Goal: Task Accomplishment & Management: Use online tool/utility

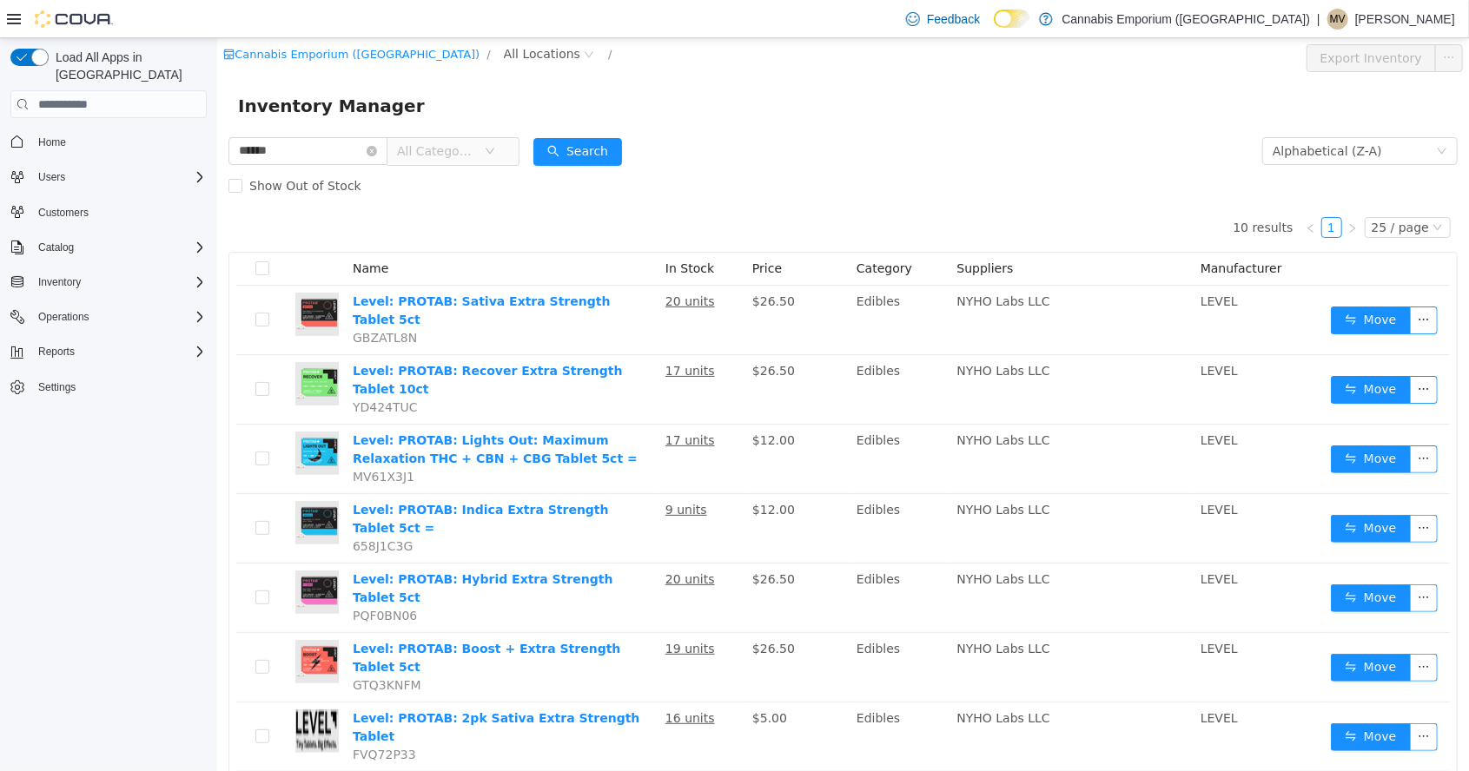
scroll to position [4, 0]
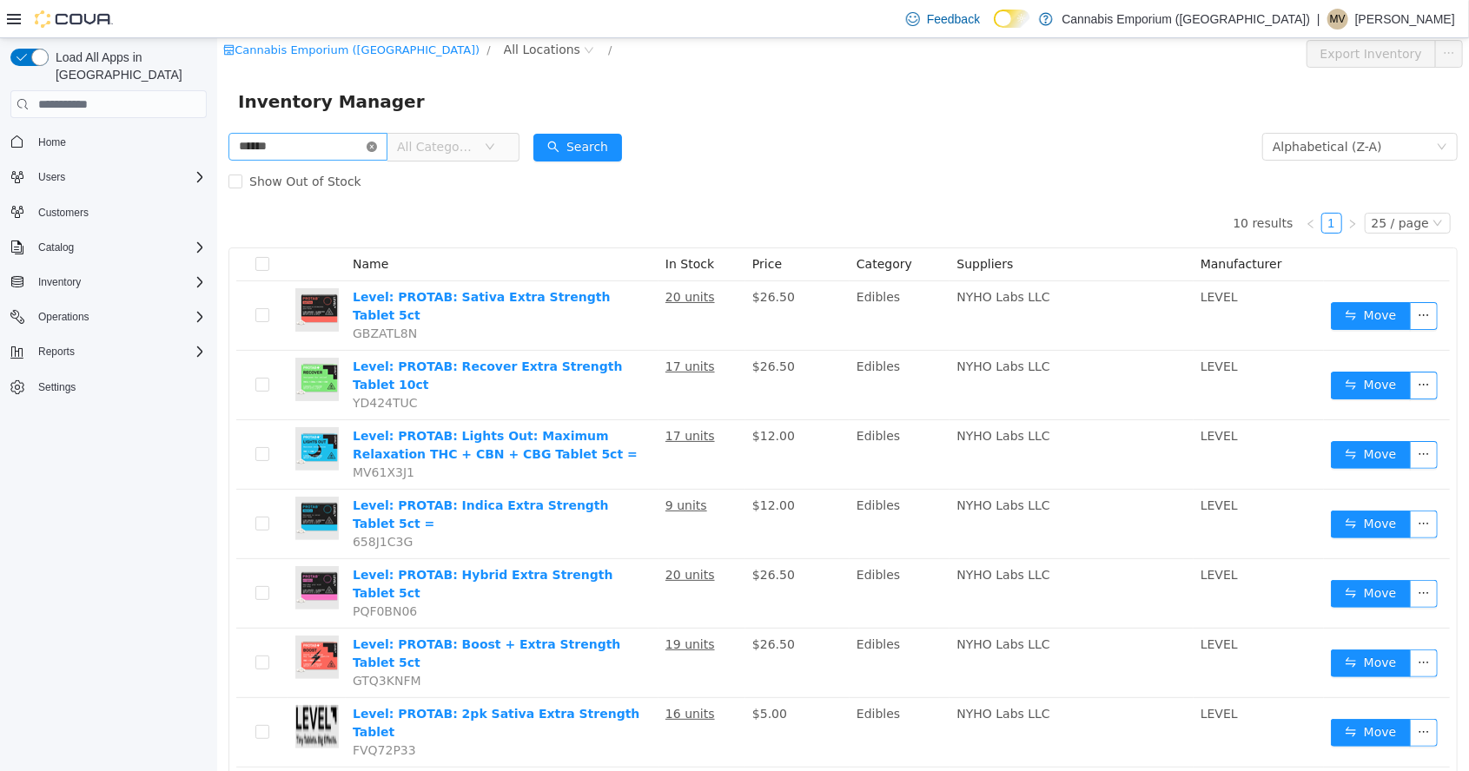
click at [376, 142] on icon "icon: close-circle" at bounding box center [371, 147] width 10 height 10
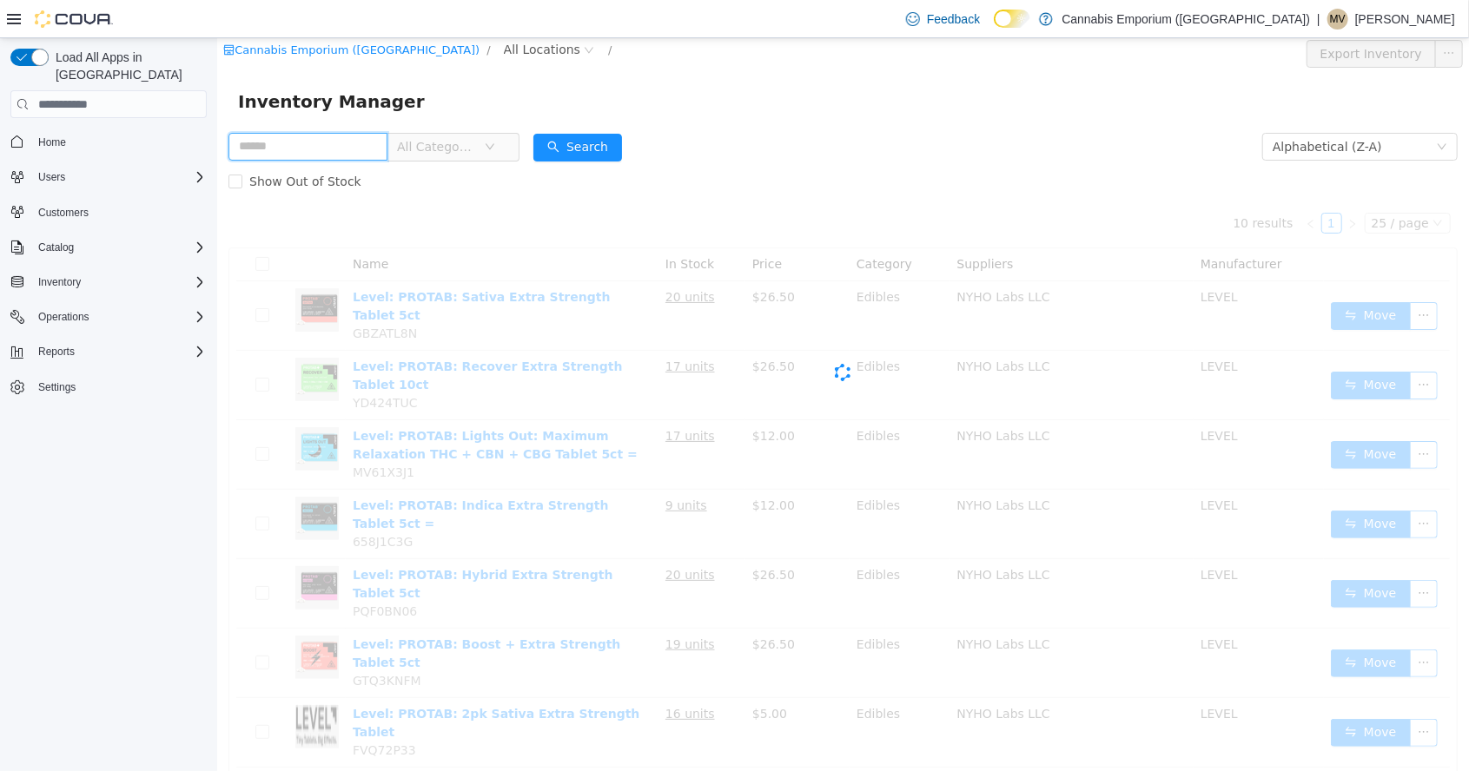
click at [368, 149] on input "text" at bounding box center [307, 147] width 159 height 28
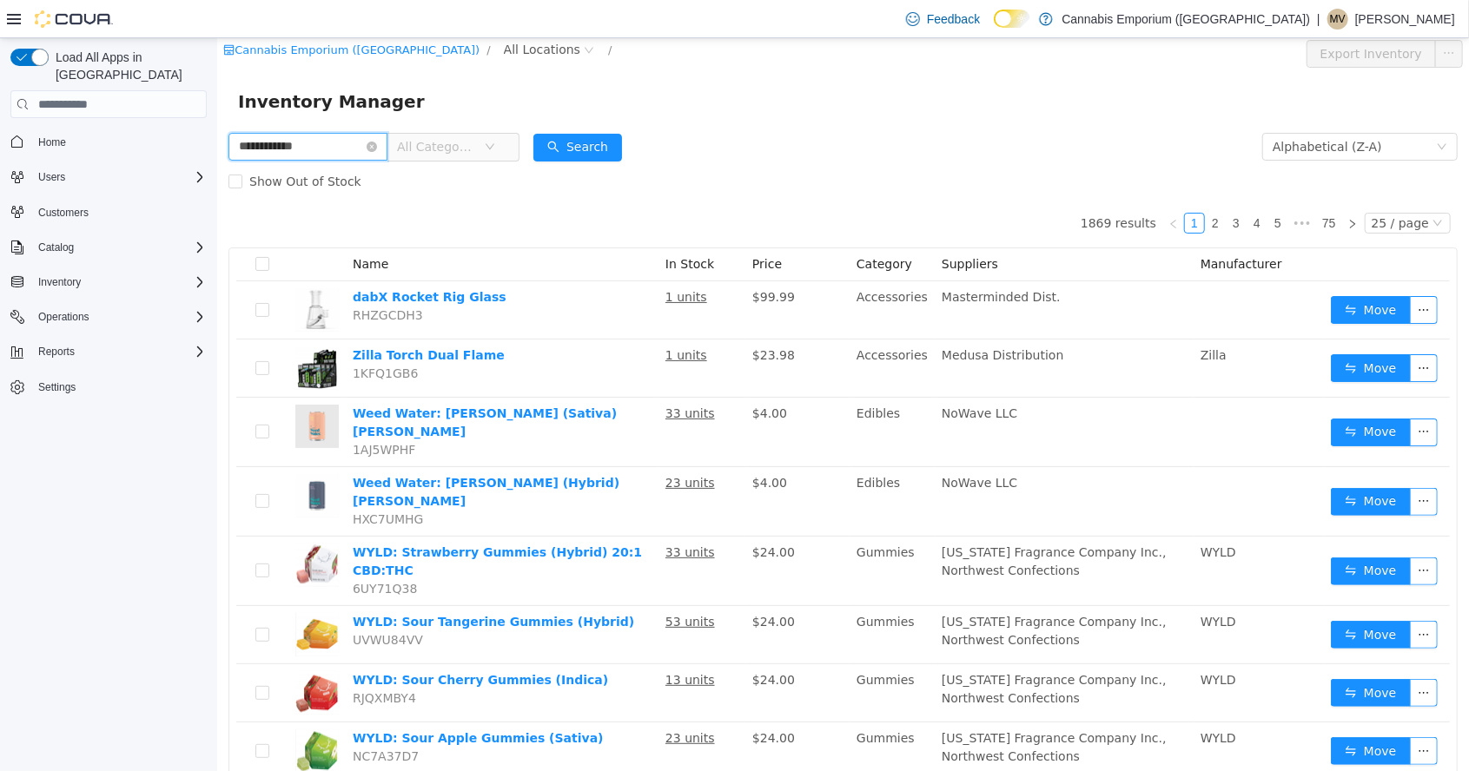
type input "**********"
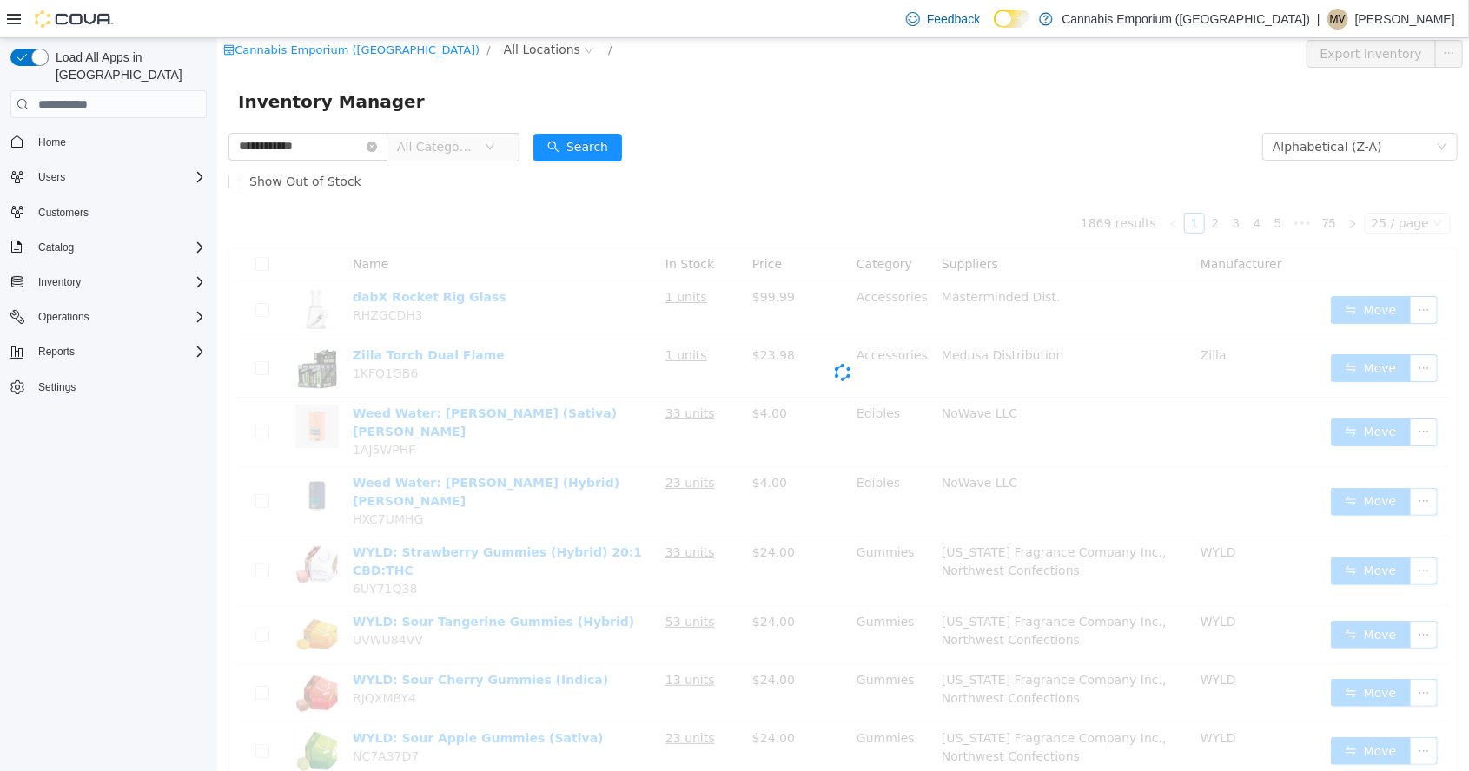
click at [977, 142] on form "**********" at bounding box center [842, 163] width 1229 height 69
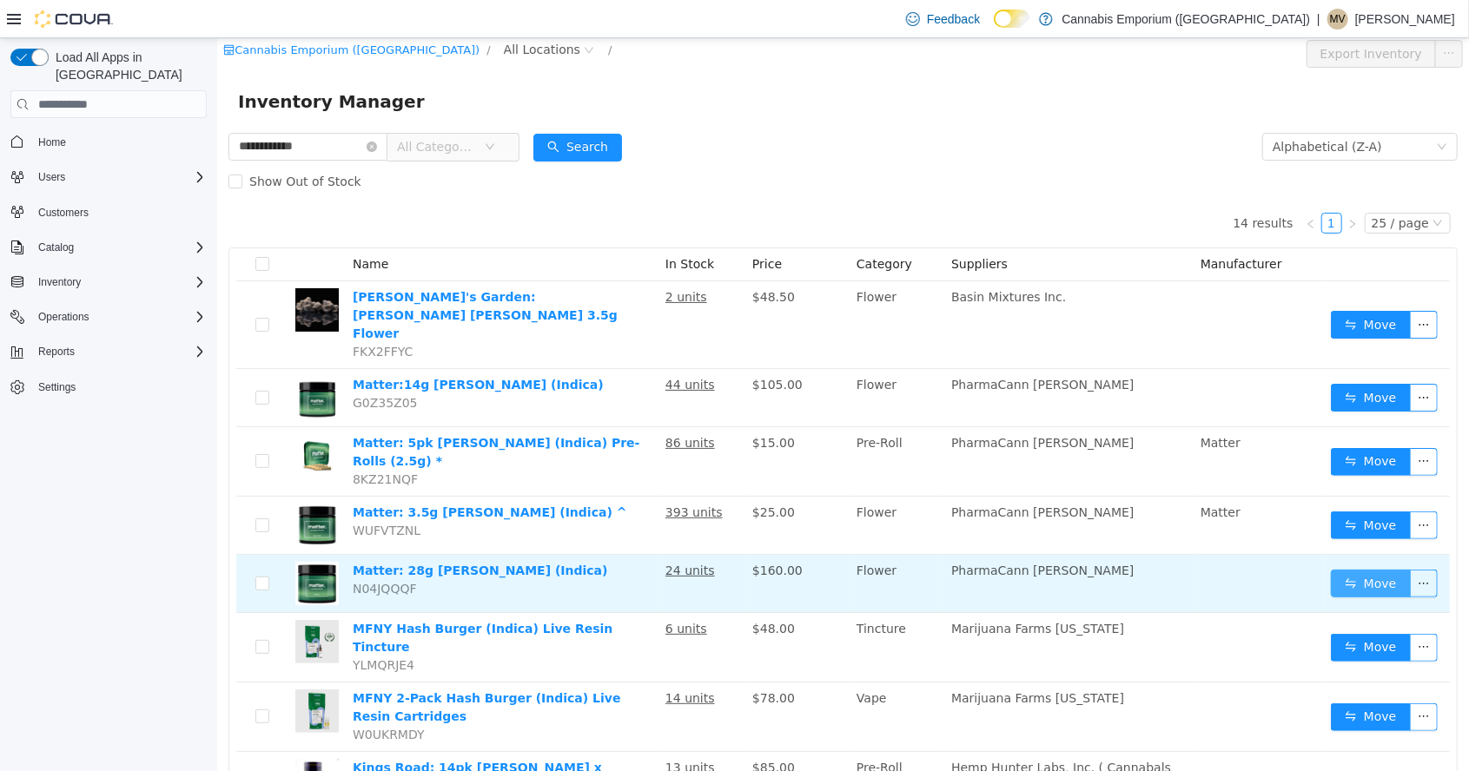
click at [1371, 570] on button "Move" at bounding box center [1370, 584] width 80 height 28
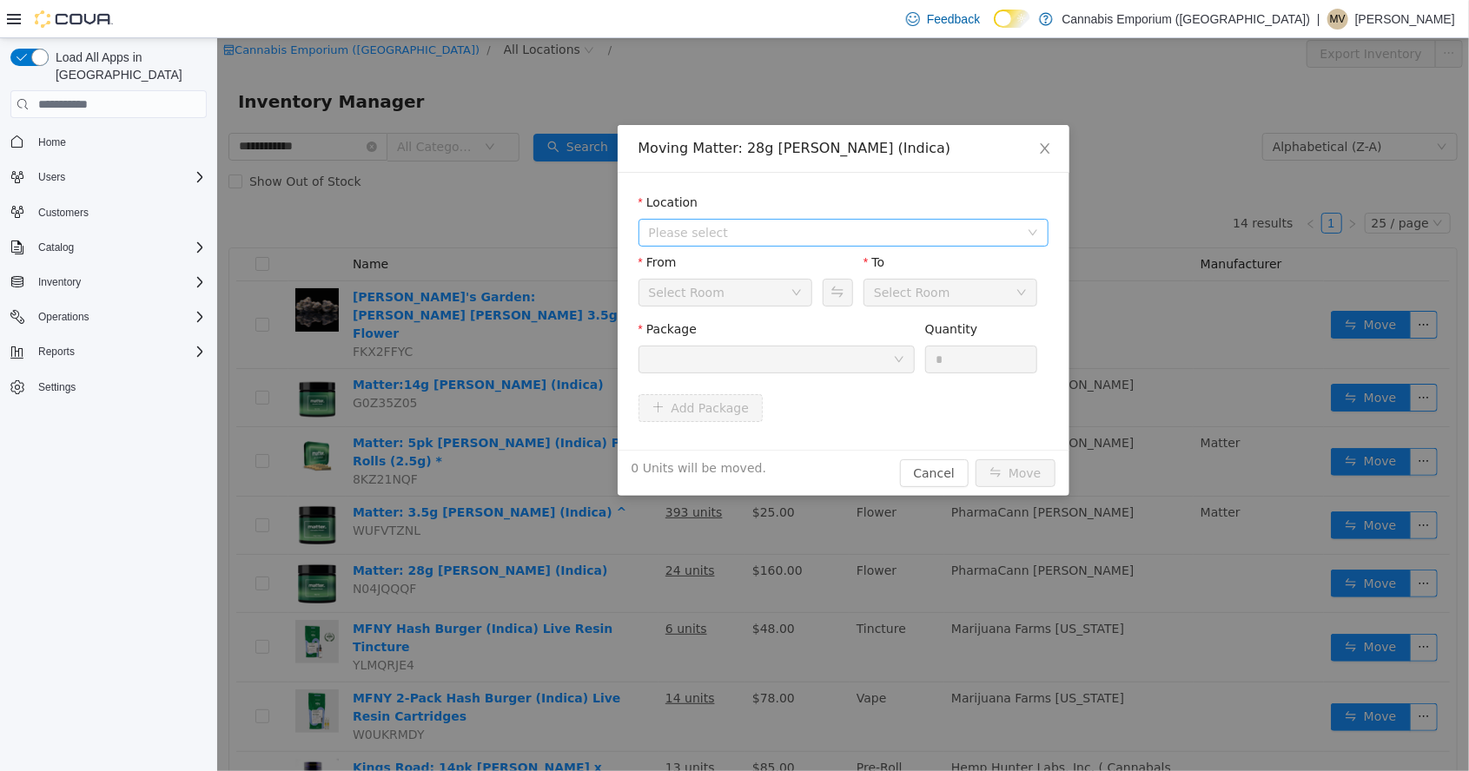
click at [749, 239] on span "Please select" at bounding box center [833, 232] width 370 height 17
click at [777, 304] on span "[STREET_ADDRESS]" at bounding box center [860, 295] width 366 height 23
click at [854, 371] on div at bounding box center [770, 360] width 244 height 26
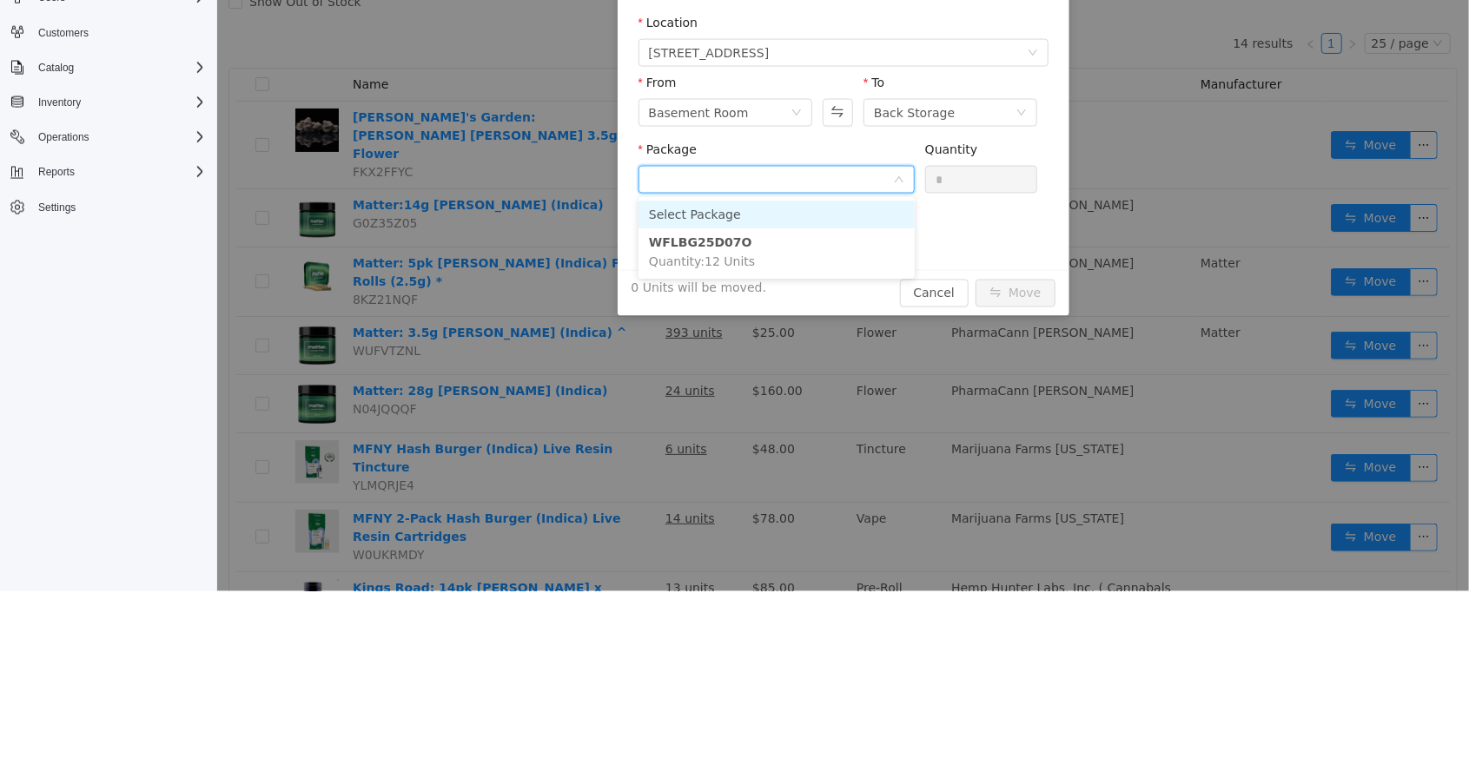
click at [761, 275] on ul "Select Package WFLBG25D07O Quantity : 12 Units" at bounding box center [775, 238] width 276 height 82
click at [812, 274] on ul "Select Package WFLBG25D07O Quantity : 12 Units" at bounding box center [775, 238] width 276 height 82
click at [795, 256] on li "WFLBG25D07O Quantity : 12 Units" at bounding box center [775, 251] width 276 height 47
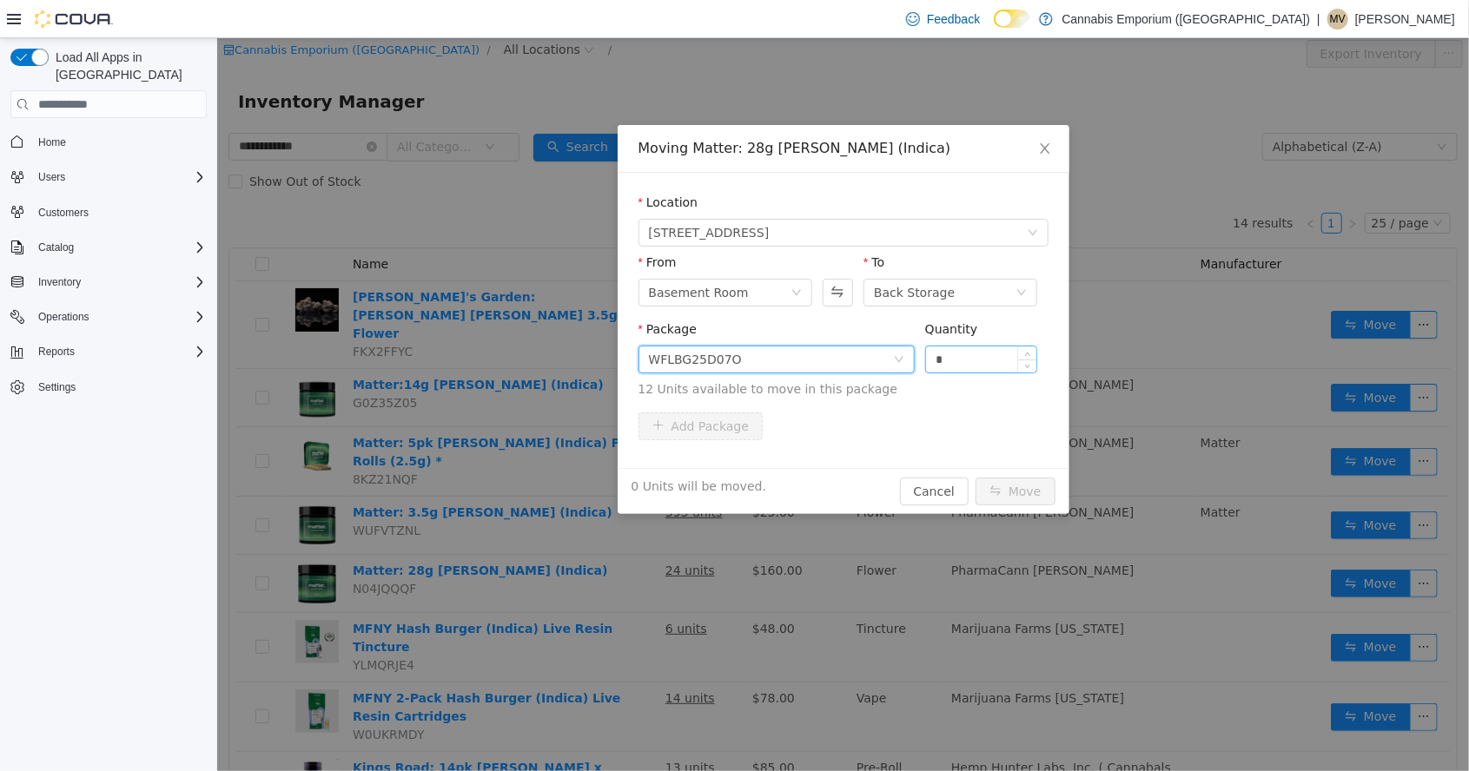
click at [974, 364] on input "*" at bounding box center [980, 360] width 111 height 26
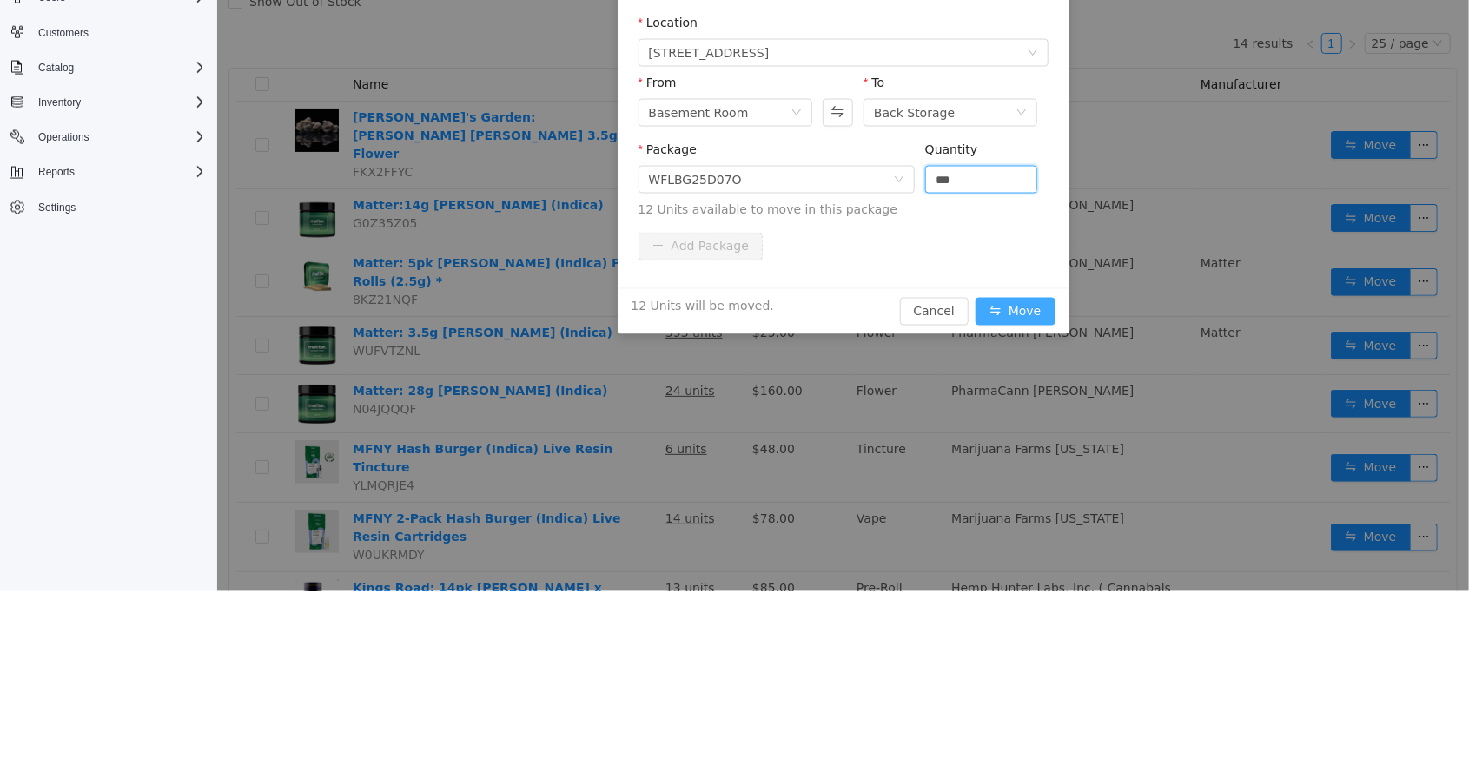
click at [1053, 303] on button "Move" at bounding box center [1014, 312] width 80 height 28
type input "**"
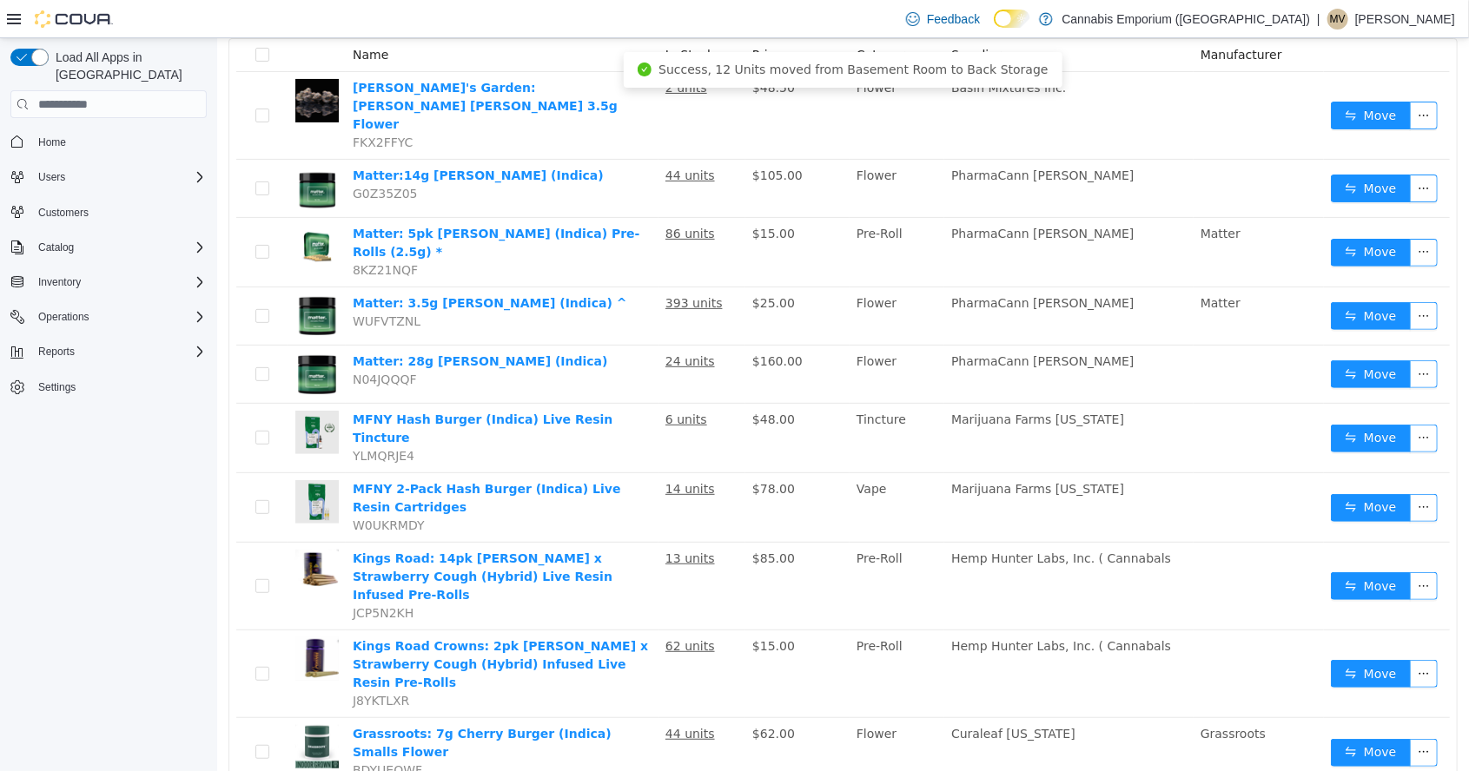
scroll to position [212, 0]
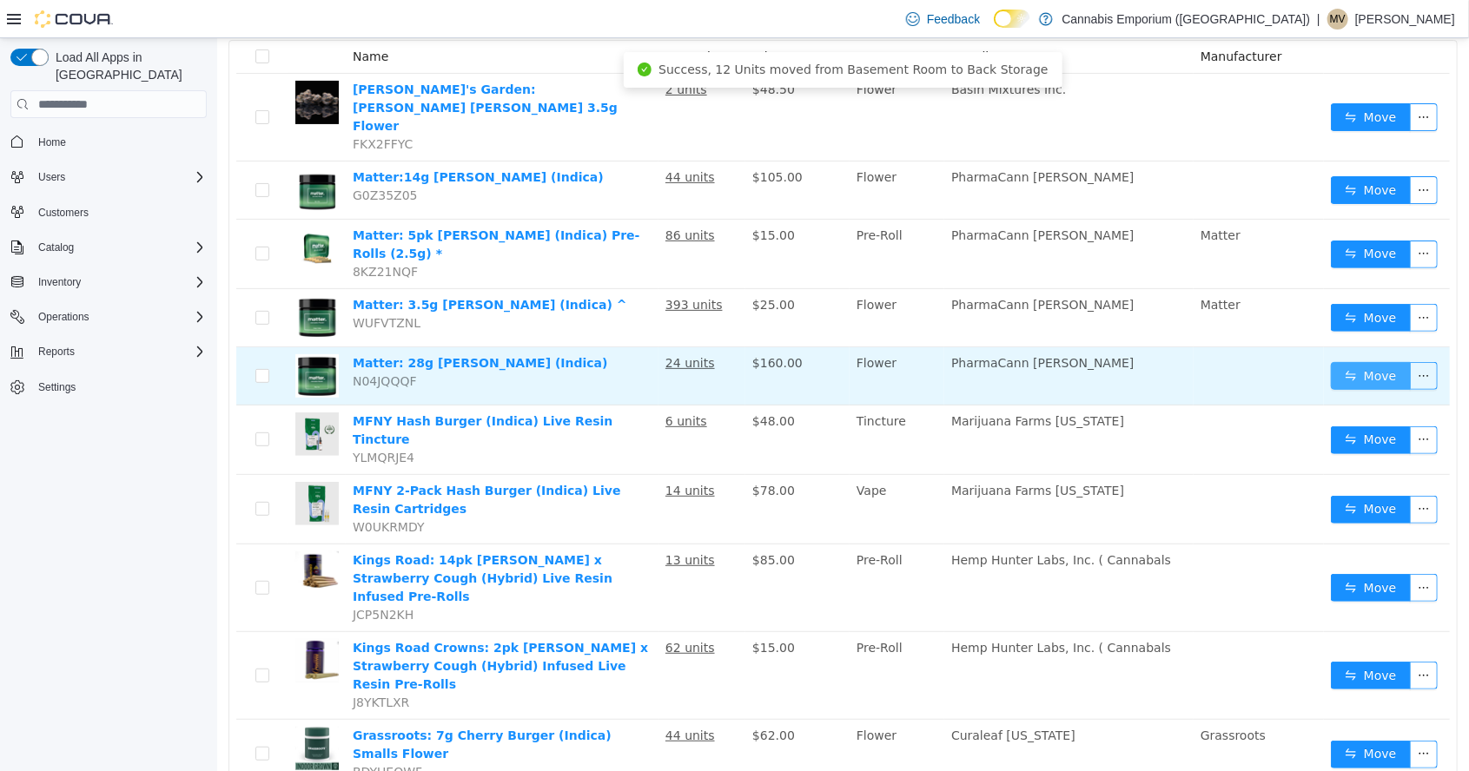
click at [1373, 362] on button "Move" at bounding box center [1370, 376] width 80 height 28
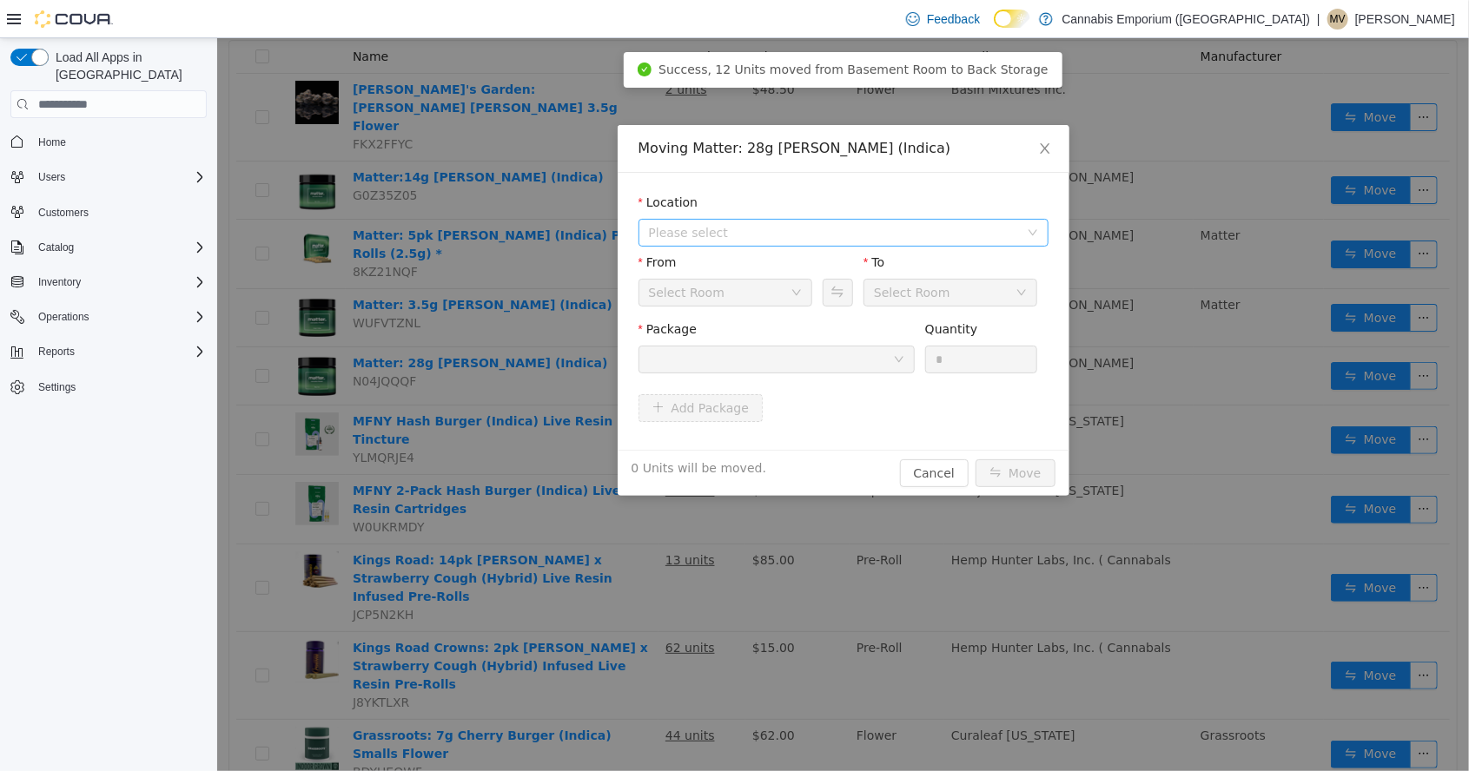
click at [818, 237] on span "Please select" at bounding box center [833, 232] width 370 height 17
click at [811, 303] on span "[STREET_ADDRESS]" at bounding box center [860, 295] width 366 height 23
click at [842, 295] on button "Swap" at bounding box center [837, 293] width 30 height 28
click at [858, 360] on div at bounding box center [770, 360] width 244 height 26
